Goal: Task Accomplishment & Management: Manage account settings

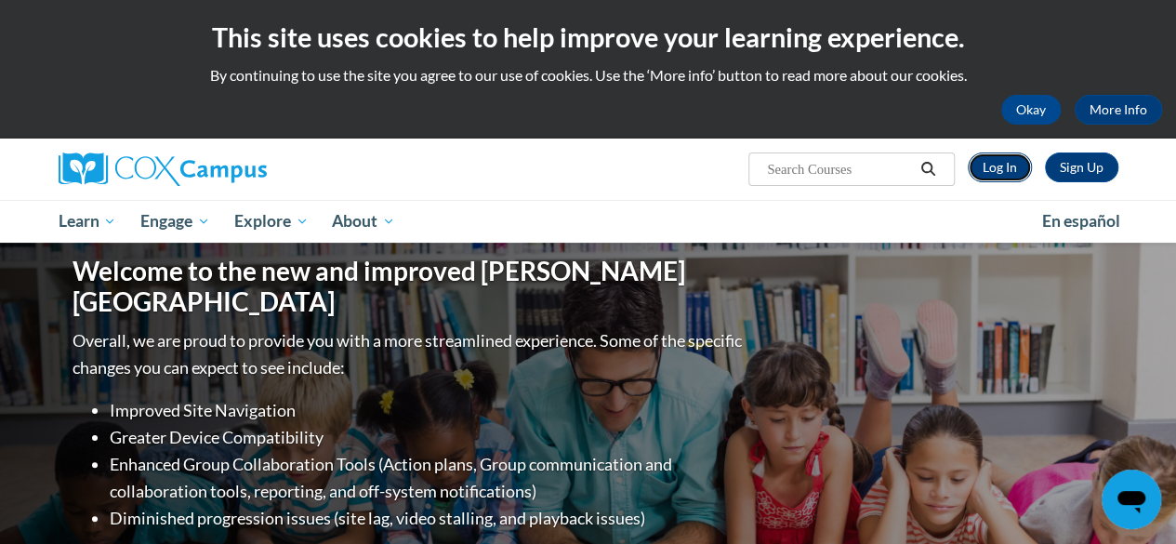
click at [997, 172] on link "Log In" at bounding box center [1000, 168] width 64 height 30
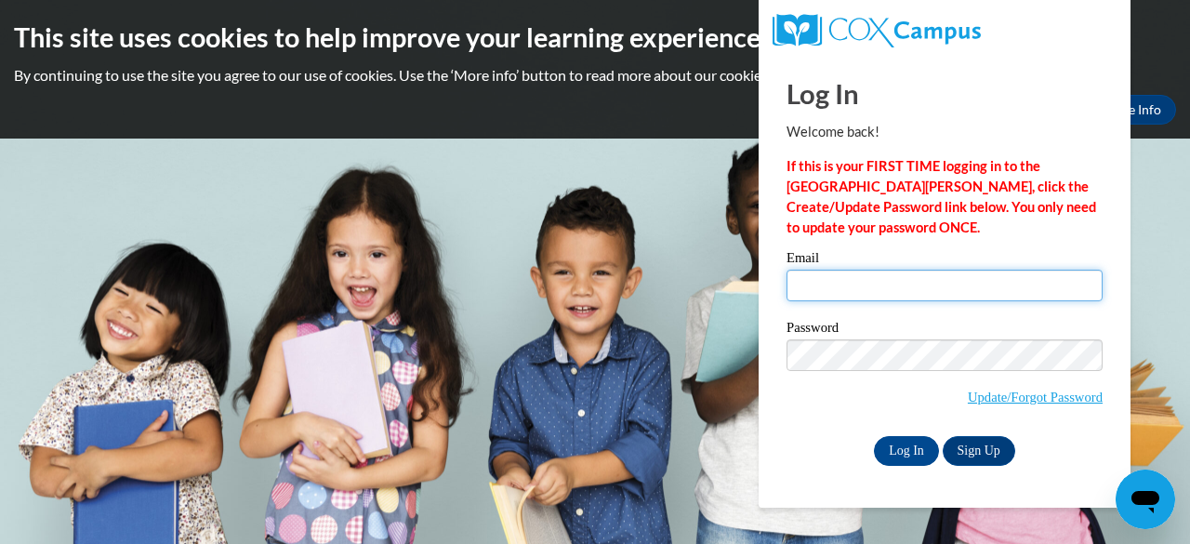
click at [966, 293] on input "Email" at bounding box center [945, 286] width 316 height 32
type input "vindhurk@w-csd.org"
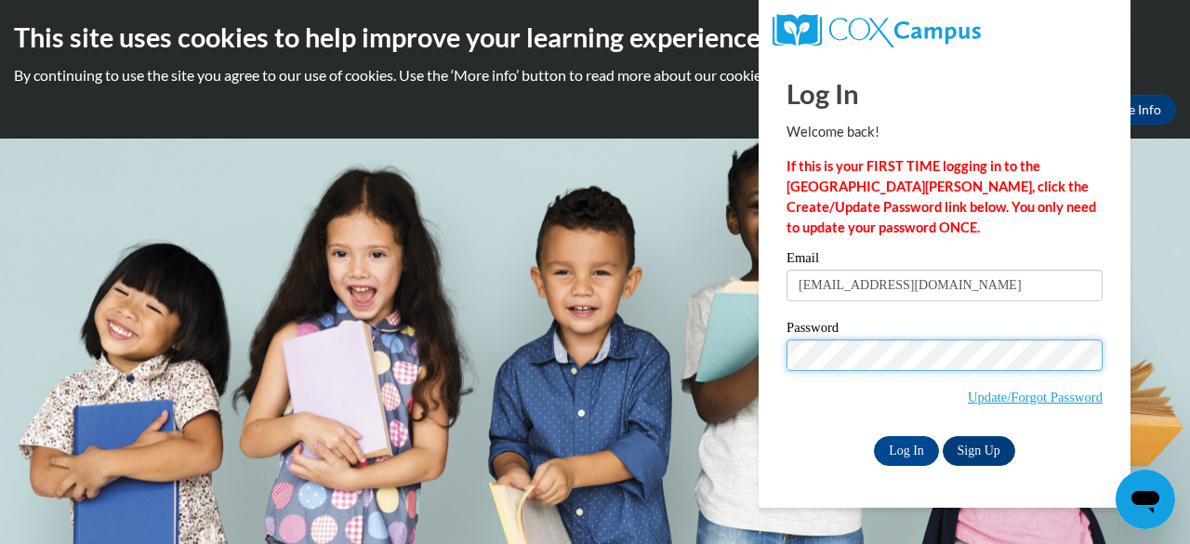
click at [874, 436] on input "Log In" at bounding box center [906, 451] width 65 height 30
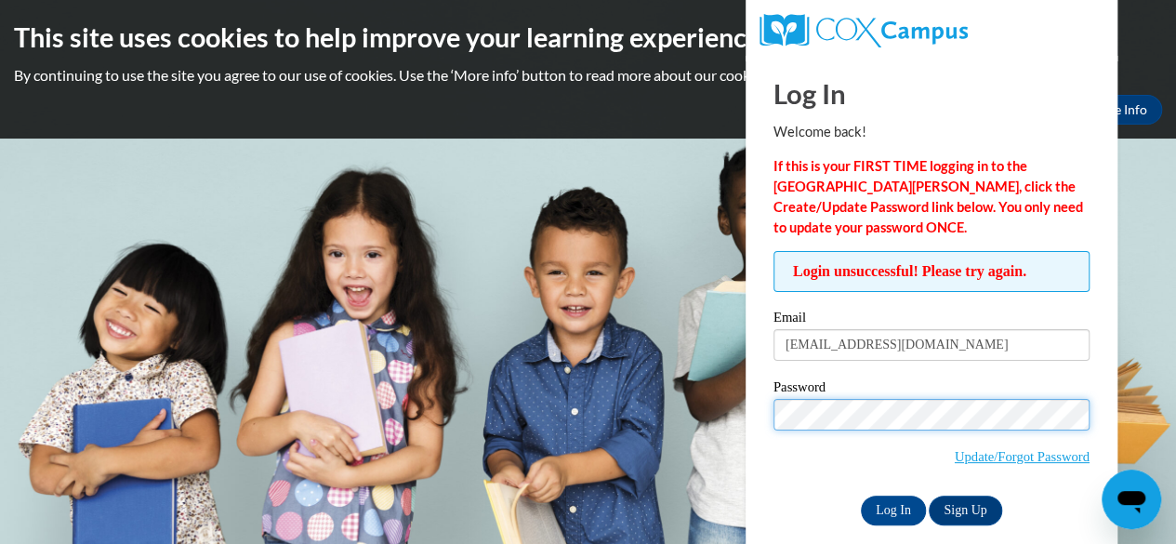
click at [861, 496] on input "Log In" at bounding box center [893, 511] width 65 height 30
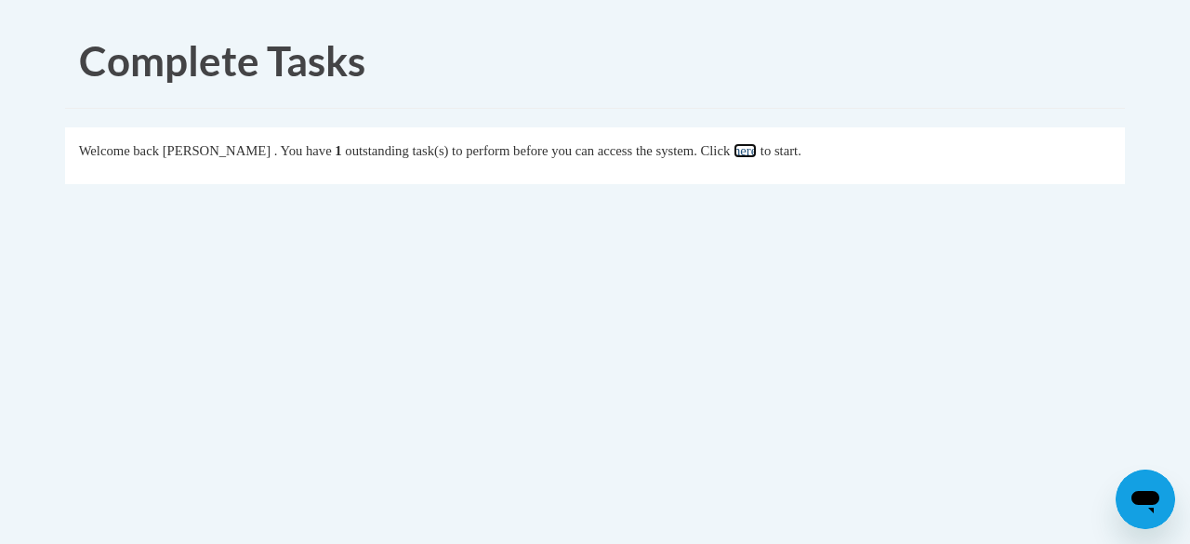
click at [757, 153] on link "here" at bounding box center [745, 150] width 23 height 15
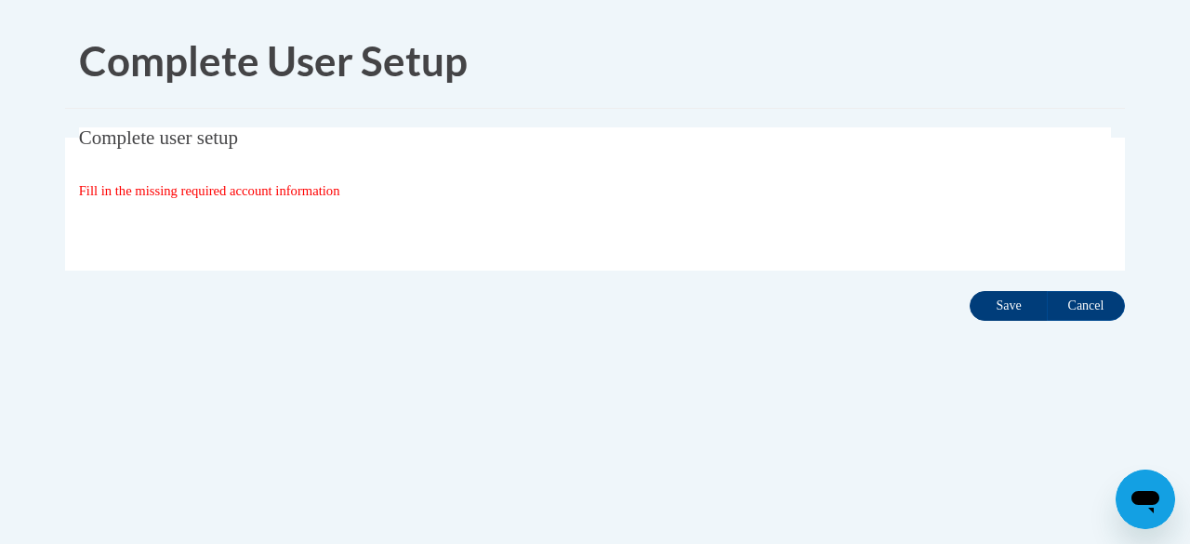
click at [1008, 316] on input "Save" at bounding box center [1009, 306] width 78 height 30
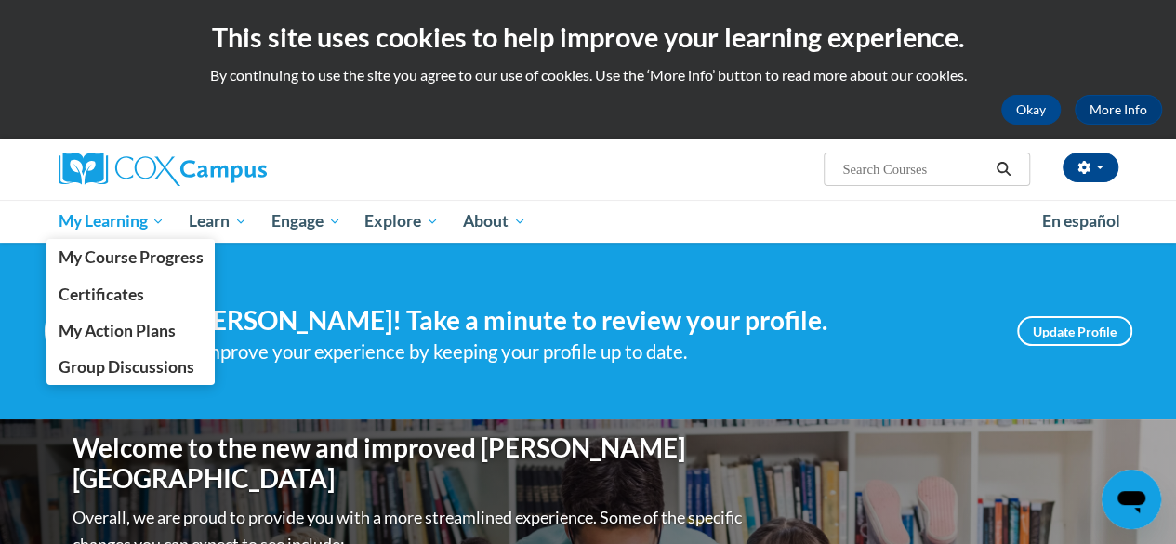
click at [128, 212] on span "My Learning" at bounding box center [111, 221] width 107 height 22
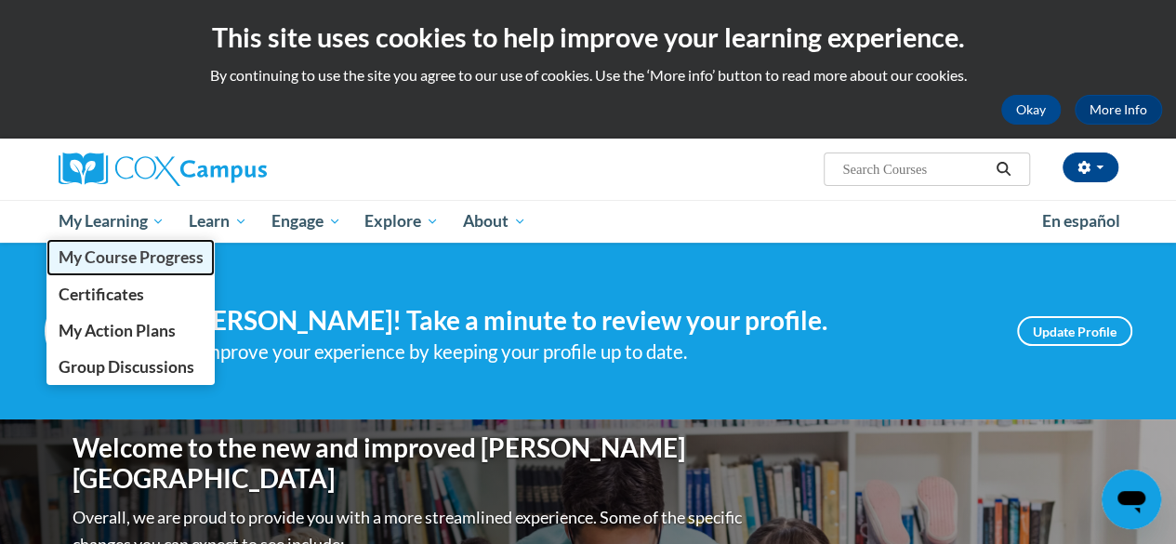
click at [168, 261] on span "My Course Progress" at bounding box center [130, 257] width 145 height 20
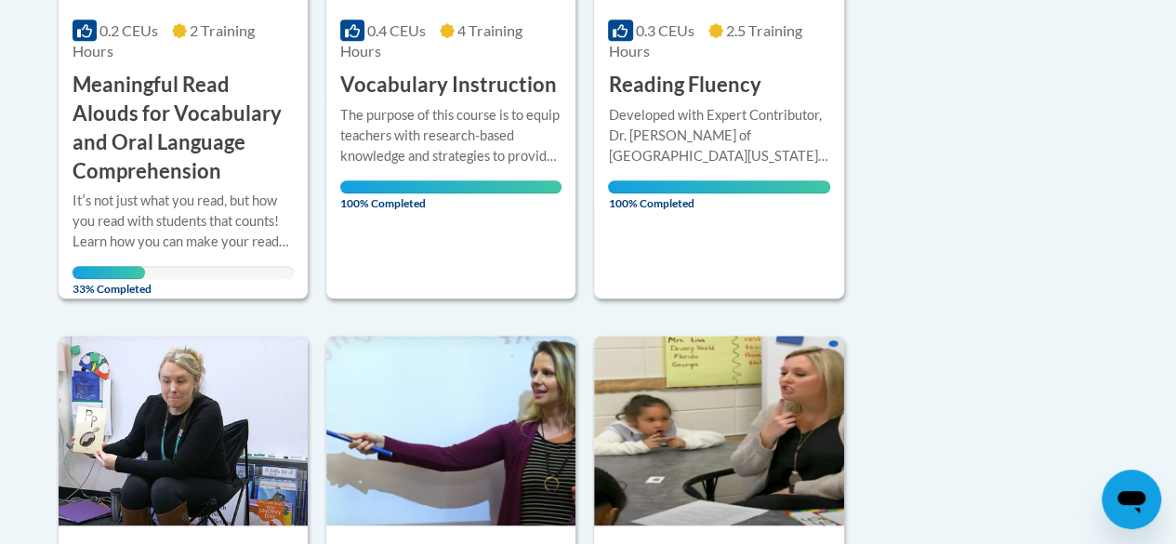
scroll to position [634, 0]
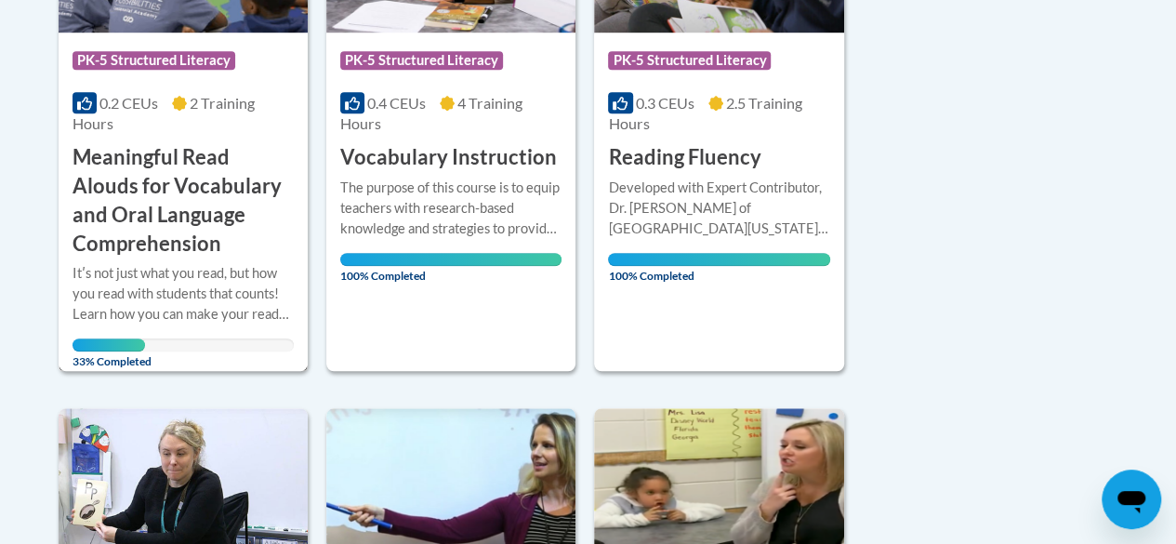
click at [175, 227] on h3 "Meaningful Read Alouds for Vocabulary and Oral Language Comprehension" at bounding box center [183, 200] width 221 height 114
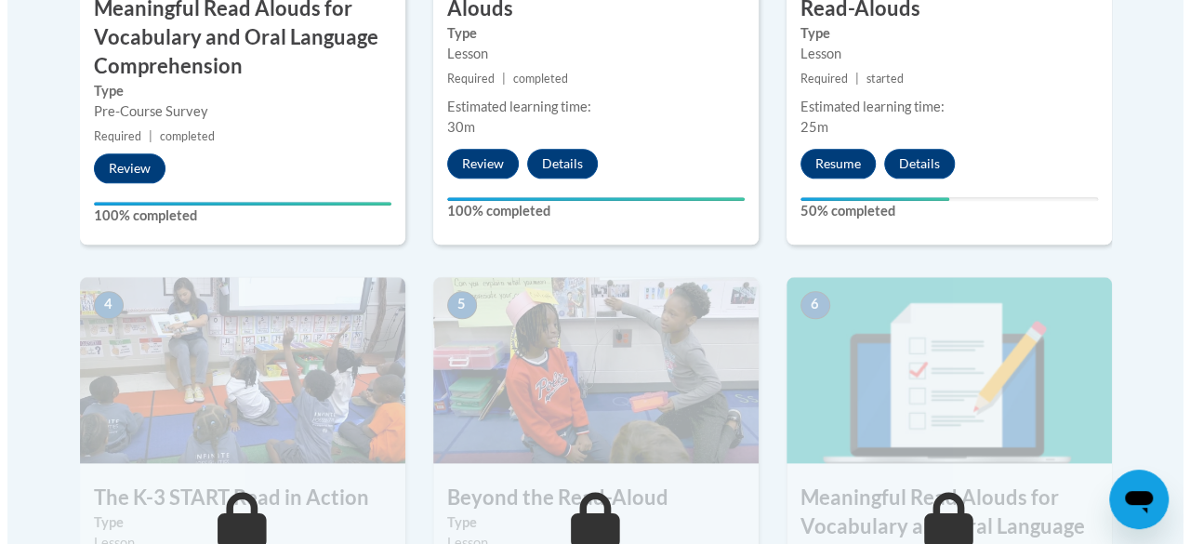
scroll to position [841, 0]
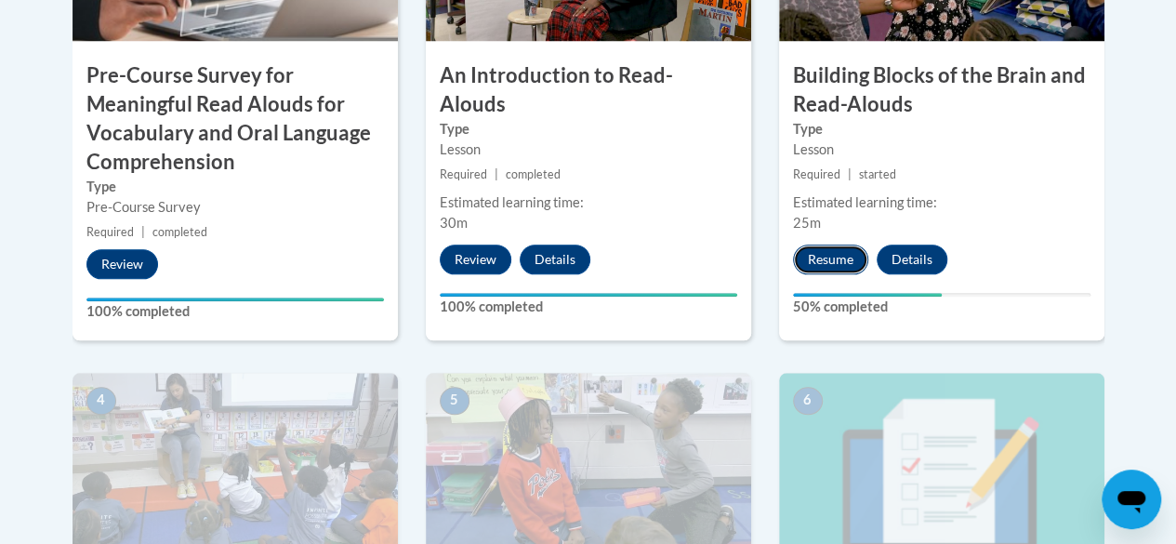
click at [833, 260] on button "Resume" at bounding box center [830, 260] width 75 height 30
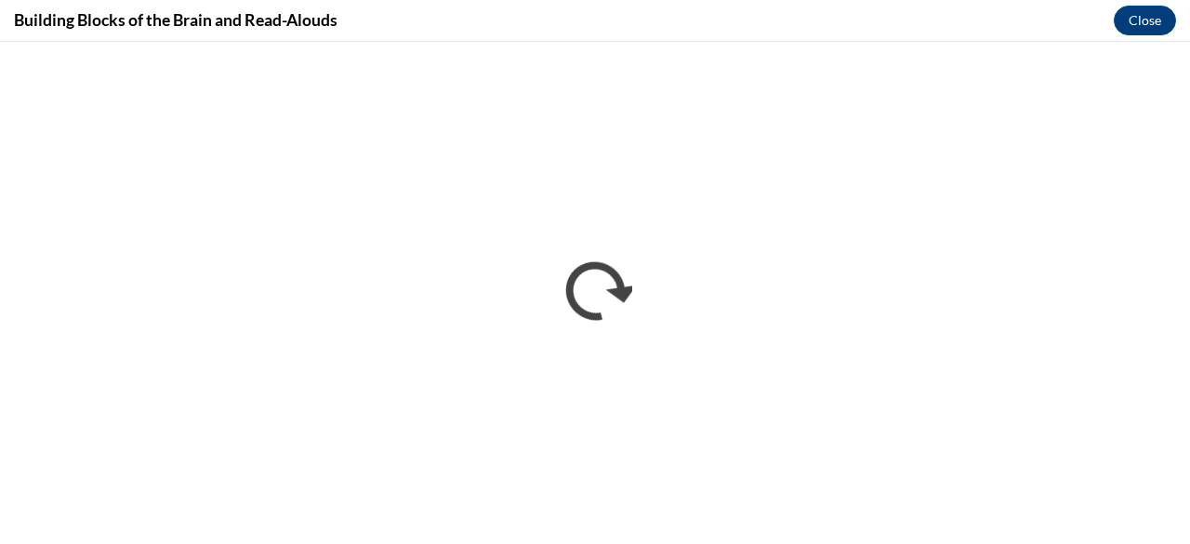
scroll to position [0, 0]
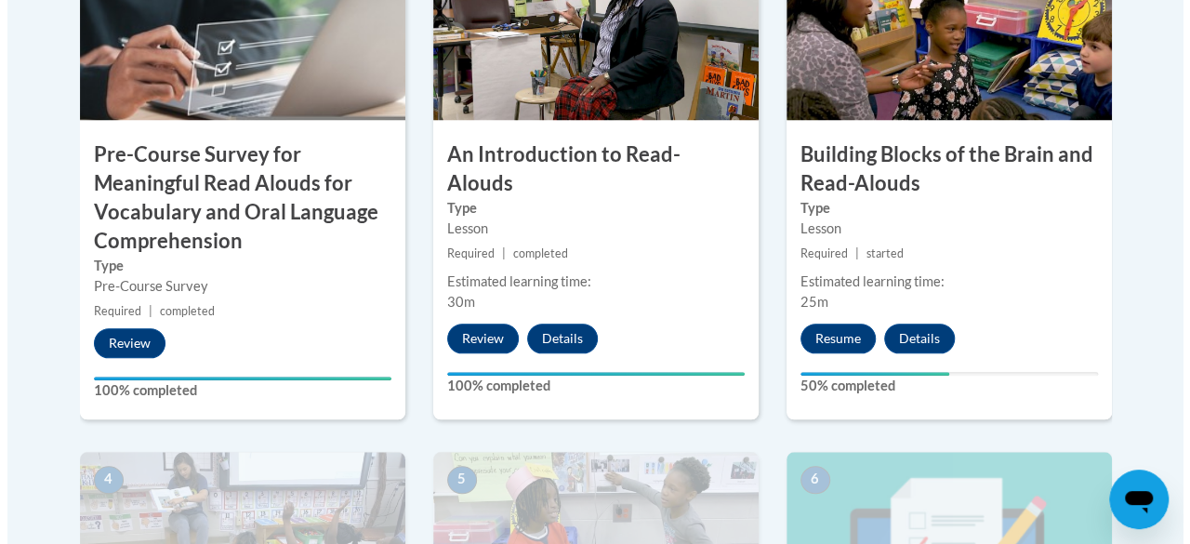
scroll to position [786, 0]
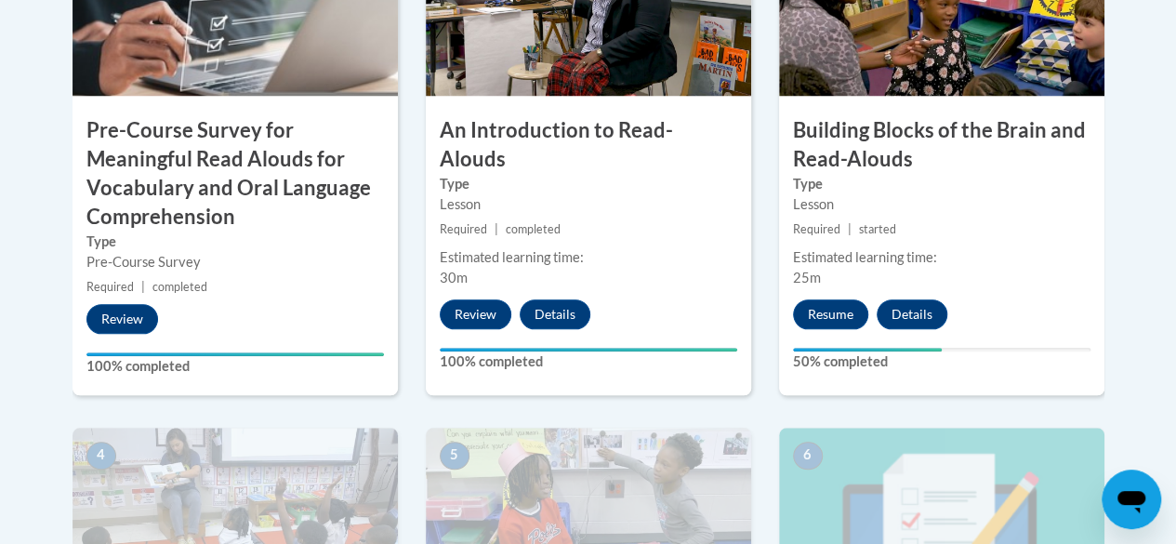
click at [971, 190] on label "Type" at bounding box center [942, 184] width 298 height 20
click at [828, 310] on button "Resume" at bounding box center [830, 314] width 75 height 30
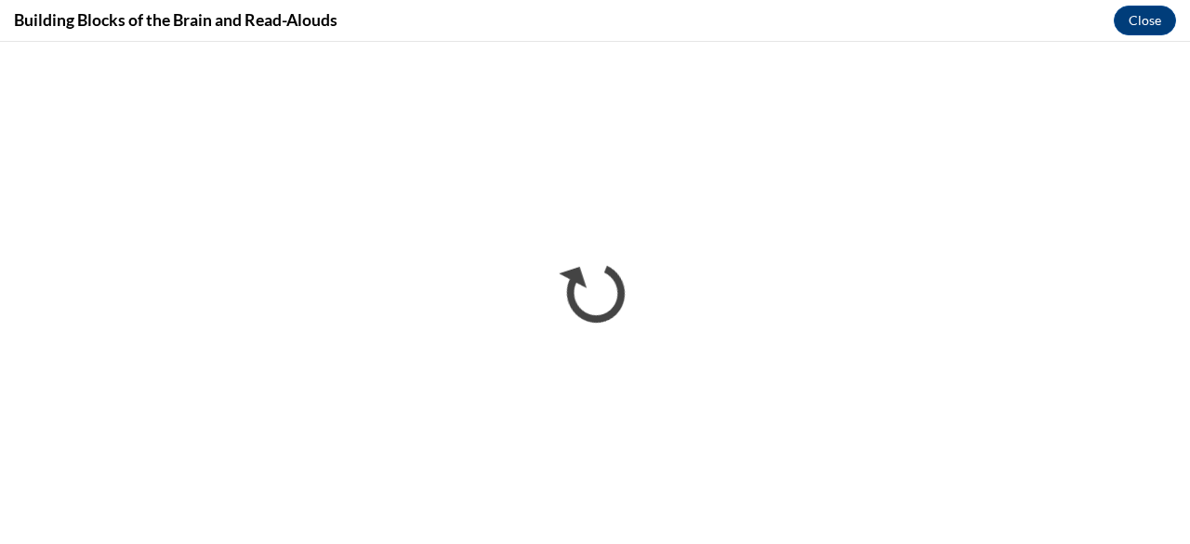
scroll to position [0, 0]
